Goal: Task Accomplishment & Management: Manage account settings

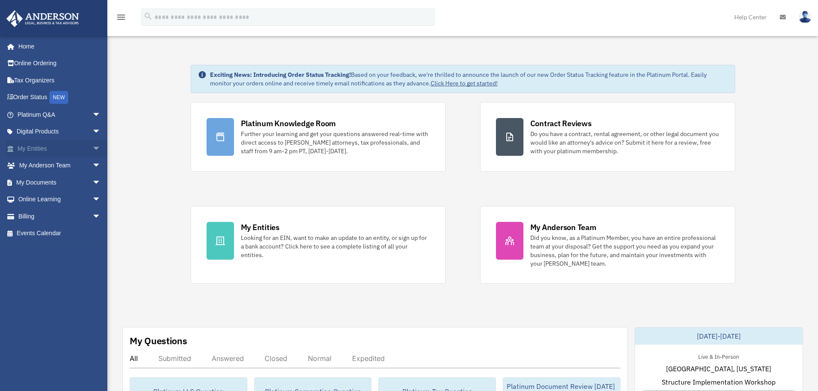
click at [45, 149] on link "My Entities arrow_drop_down" at bounding box center [60, 148] width 108 height 17
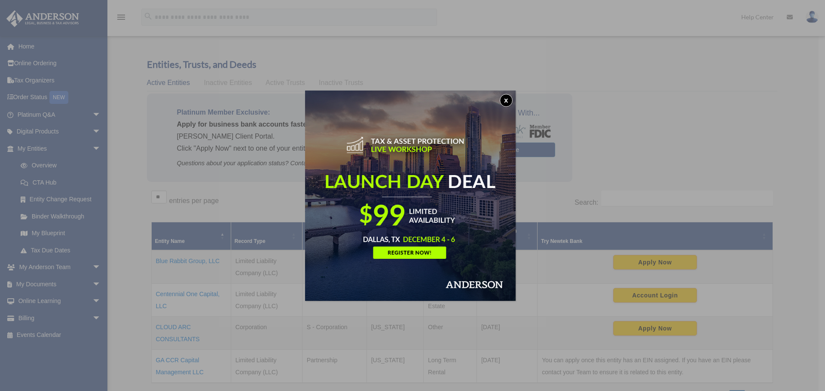
click at [505, 99] on button "x" at bounding box center [506, 100] width 13 height 13
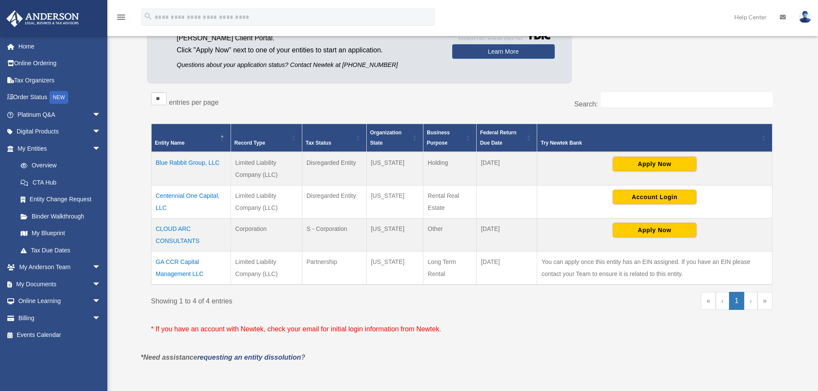
scroll to position [115, 0]
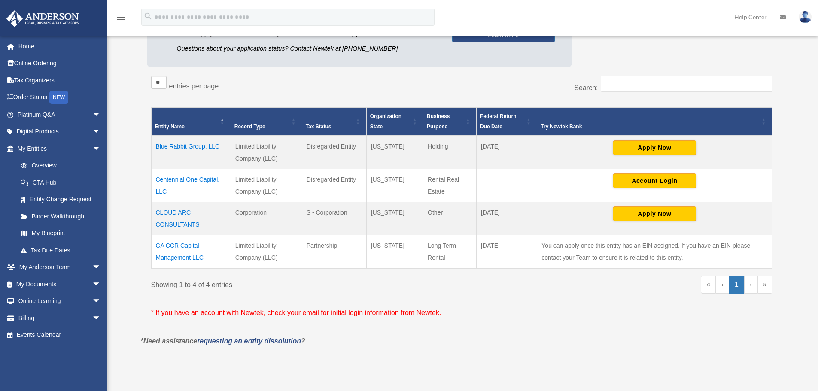
click at [172, 225] on td "CLOUD ARC CONSULTANTS" at bounding box center [190, 218] width 79 height 33
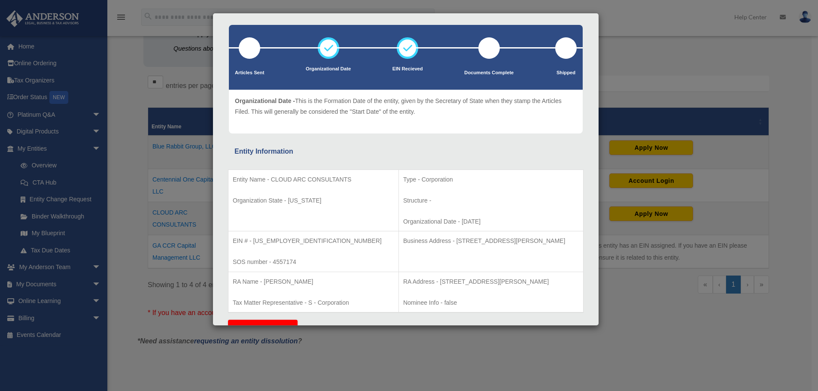
scroll to position [0, 0]
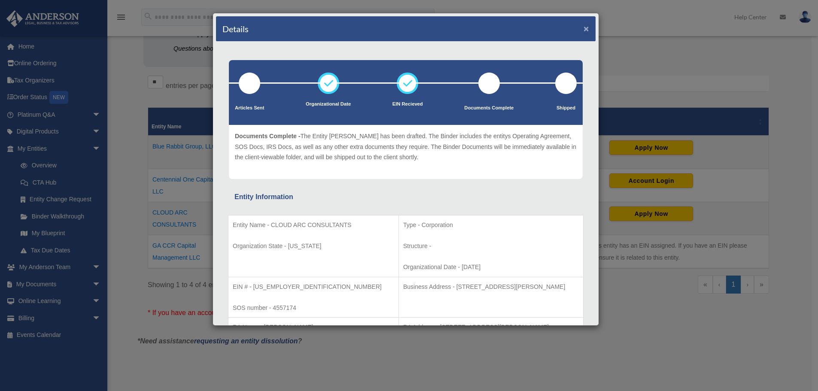
click at [584, 28] on button "×" at bounding box center [587, 28] width 6 height 9
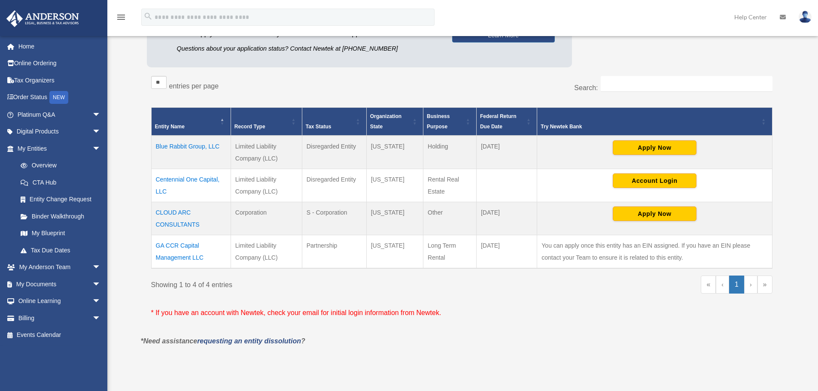
click at [813, 18] on link at bounding box center [805, 17] width 26 height 38
click at [649, 70] on link "Logout" at bounding box center [677, 75] width 86 height 18
